Goal: Task Accomplishment & Management: Complete application form

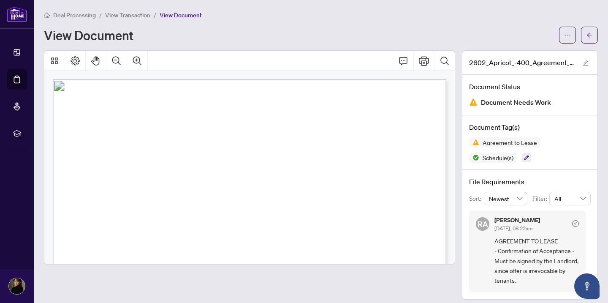
scroll to position [1118, 0]
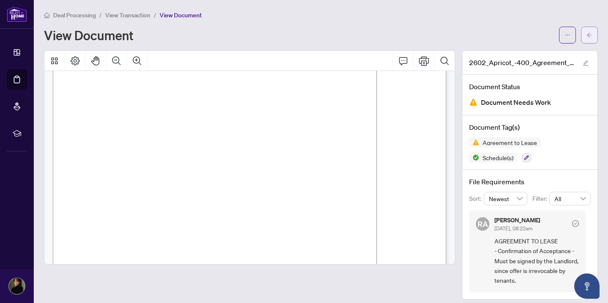
click at [591, 40] on span "button" at bounding box center [590, 35] width 6 height 14
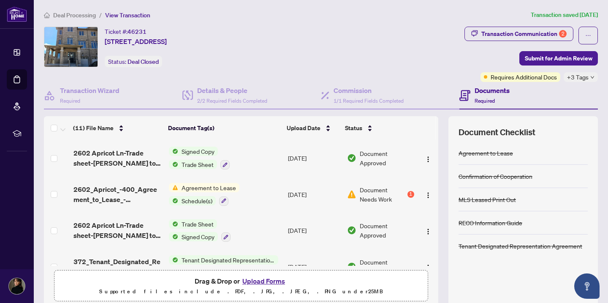
scroll to position [9, 0]
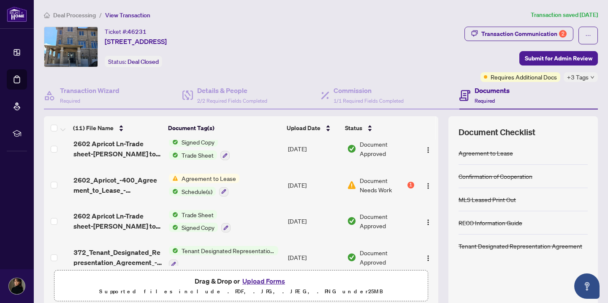
click at [276, 281] on button "Upload Forms" at bounding box center [264, 281] width 48 height 11
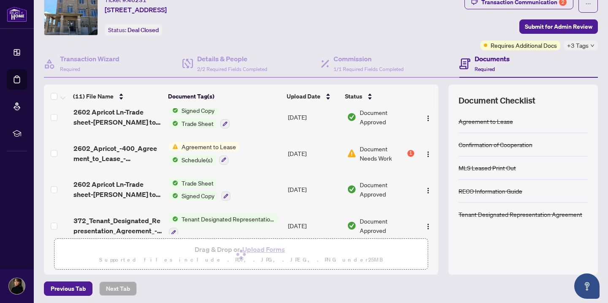
scroll to position [38, 0]
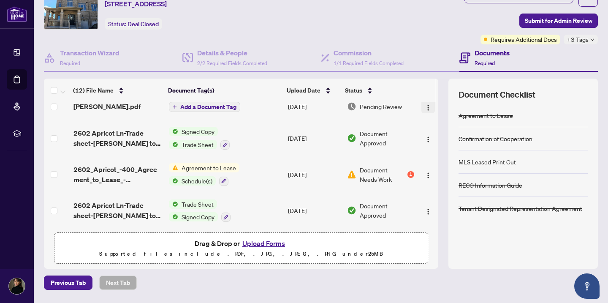
click at [425, 110] on img "button" at bounding box center [428, 107] width 7 height 7
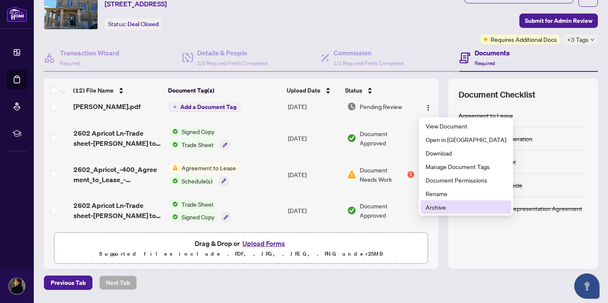
click at [427, 209] on span "Archive" at bounding box center [466, 206] width 81 height 9
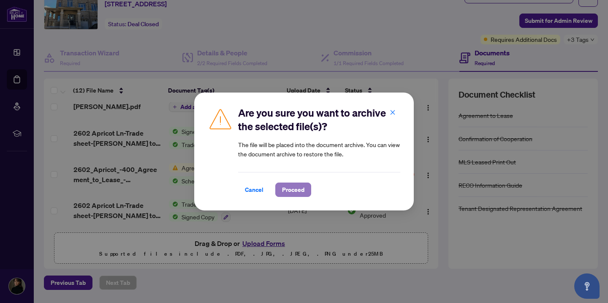
click at [289, 192] on span "Proceed" at bounding box center [293, 190] width 22 height 14
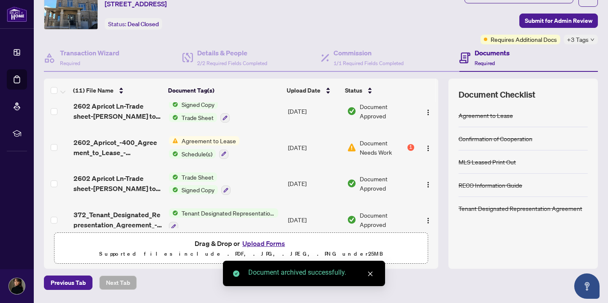
click at [265, 239] on button "Upload Forms" at bounding box center [264, 243] width 48 height 11
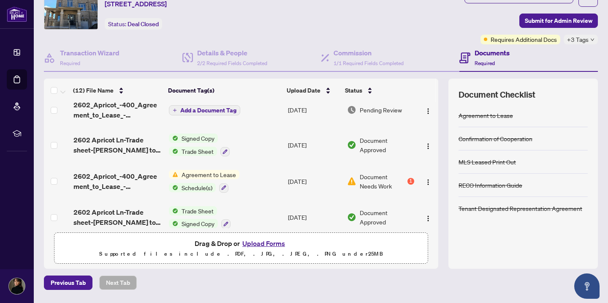
click at [137, 112] on span "2602_Apricot_-400_Agreement_to_Lease_-_Residential_-_OREA__1_.pdf" at bounding box center [118, 110] width 89 height 20
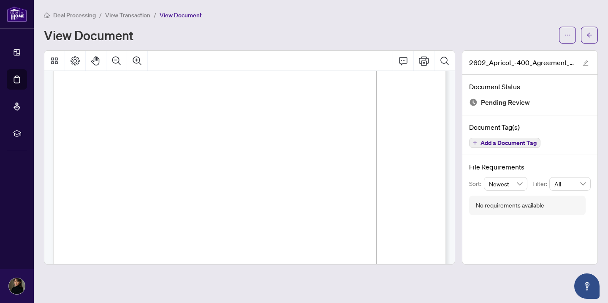
scroll to position [495, 0]
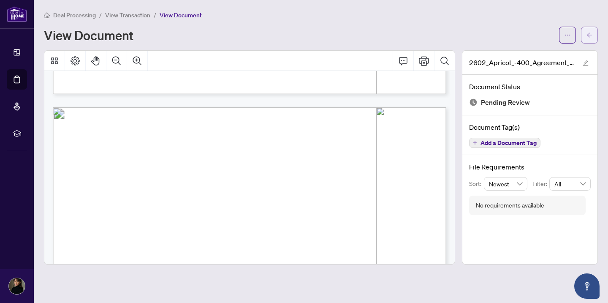
click at [593, 35] on button "button" at bounding box center [589, 35] width 17 height 17
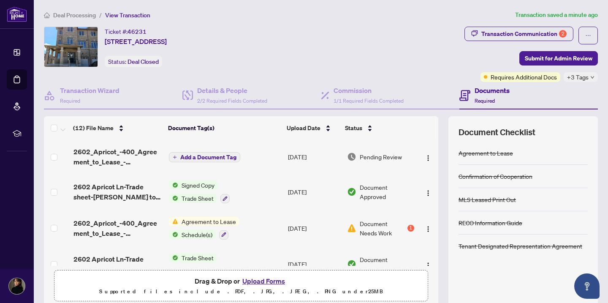
click at [230, 154] on span "Add a Document Tag" at bounding box center [208, 157] width 56 height 6
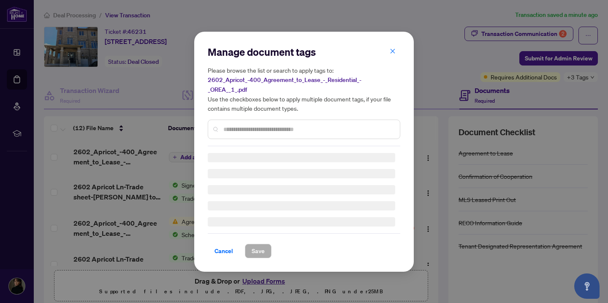
click at [234, 131] on input "text" at bounding box center [309, 129] width 170 height 9
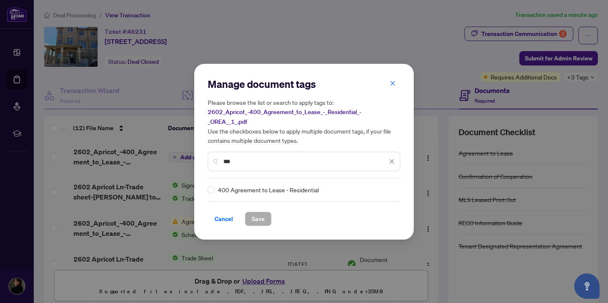
type input "***"
click at [264, 217] on span "Save" at bounding box center [258, 219] width 13 height 14
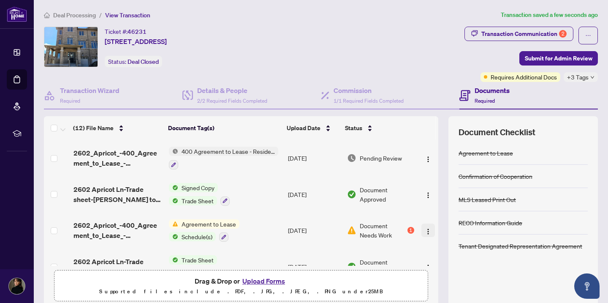
click at [427, 232] on span "button" at bounding box center [428, 230] width 7 height 9
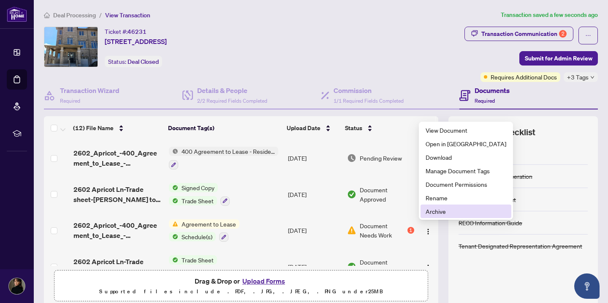
click at [439, 214] on span "Archive" at bounding box center [466, 211] width 81 height 9
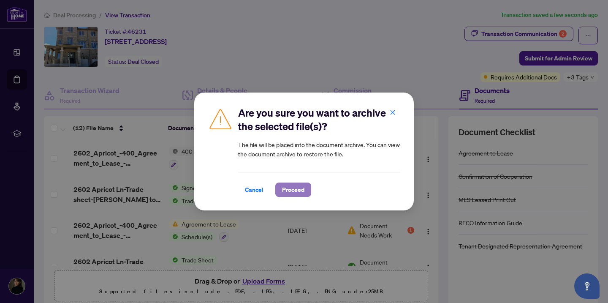
click at [297, 193] on span "Proceed" at bounding box center [293, 190] width 22 height 14
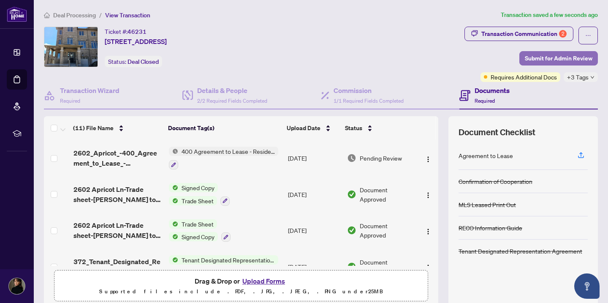
click at [556, 57] on span "Submit for Admin Review" at bounding box center [559, 59] width 68 height 14
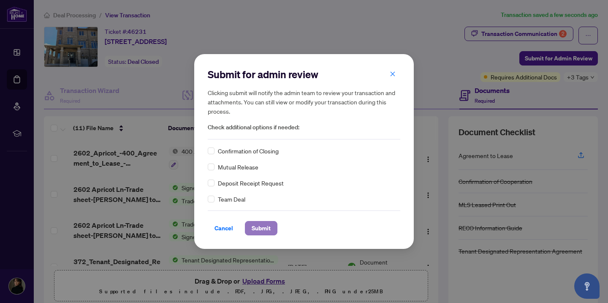
click at [257, 224] on span "Submit" at bounding box center [261, 228] width 19 height 14
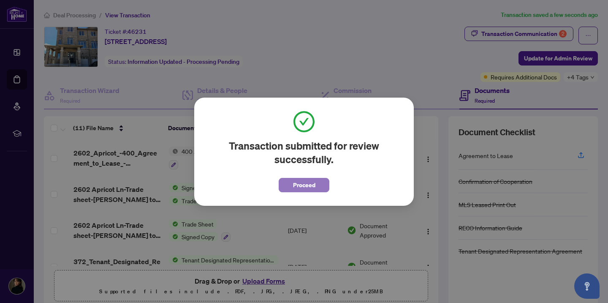
click at [293, 187] on span "Proceed" at bounding box center [304, 185] width 22 height 14
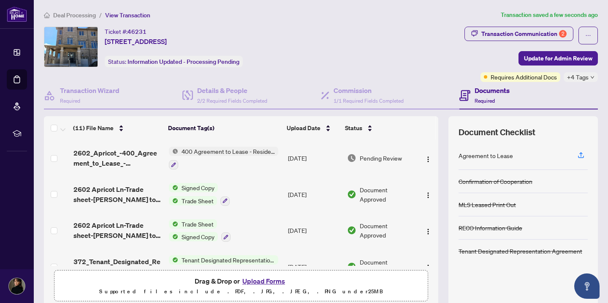
click at [497, 23] on div "Deal Processing / View Transaction Transaction saved a few seconds ago Ticket #…" at bounding box center [321, 183] width 561 height 347
click at [497, 37] on div "Transaction Communication 2" at bounding box center [524, 34] width 85 height 14
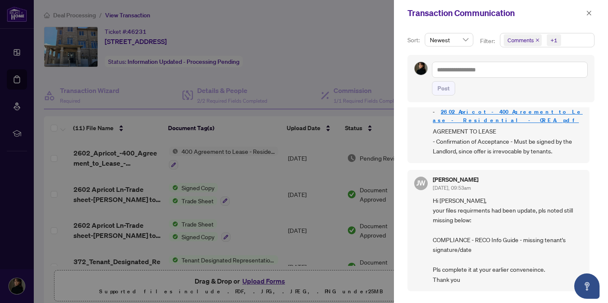
scroll to position [210, 0]
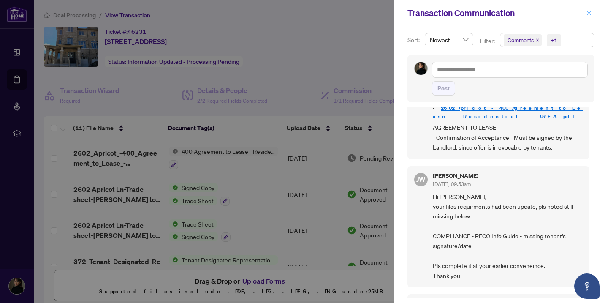
click at [591, 15] on icon "close" at bounding box center [590, 13] width 6 height 6
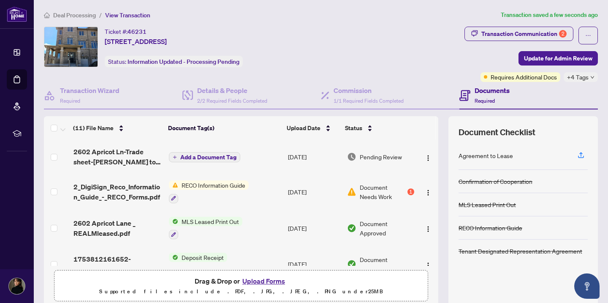
scroll to position [198, 0]
